Goal: Information Seeking & Learning: Learn about a topic

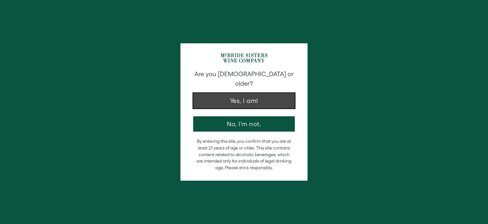
click at [240, 93] on button "Yes, I am!" at bounding box center [244, 100] width 102 height 15
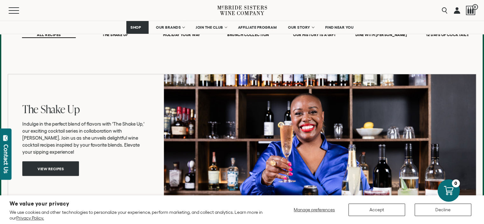
scroll to position [382, 0]
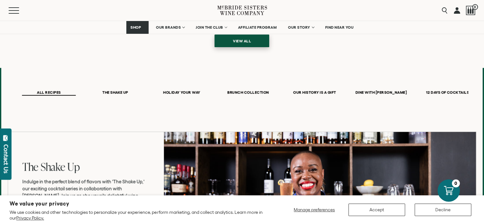
click at [240, 40] on span "View all" at bounding box center [242, 41] width 40 height 12
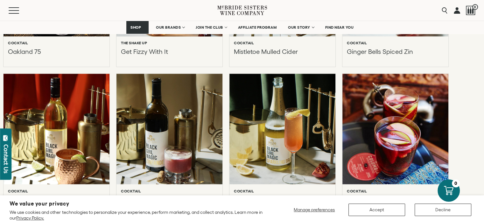
scroll to position [1113, 0]
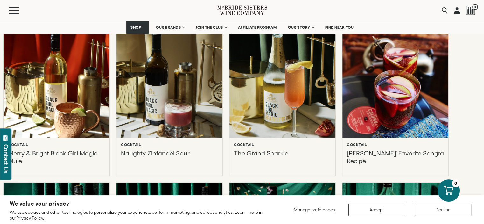
click at [298, 109] on div at bounding box center [282, 81] width 116 height 121
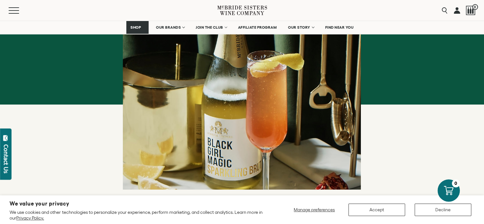
scroll to position [95, 0]
